Goal: Transaction & Acquisition: Purchase product/service

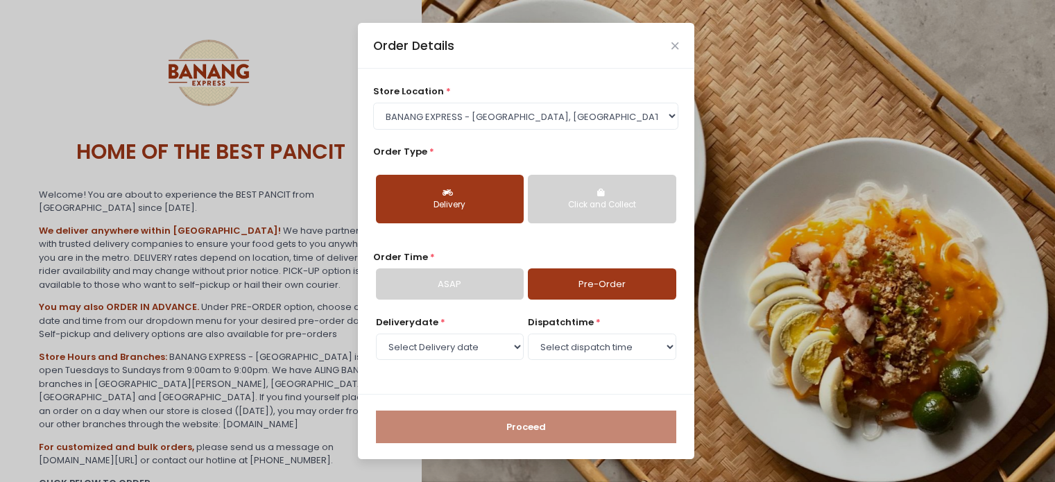
select select "62ee0805b0024a001716a291"
select select "[DATE]"
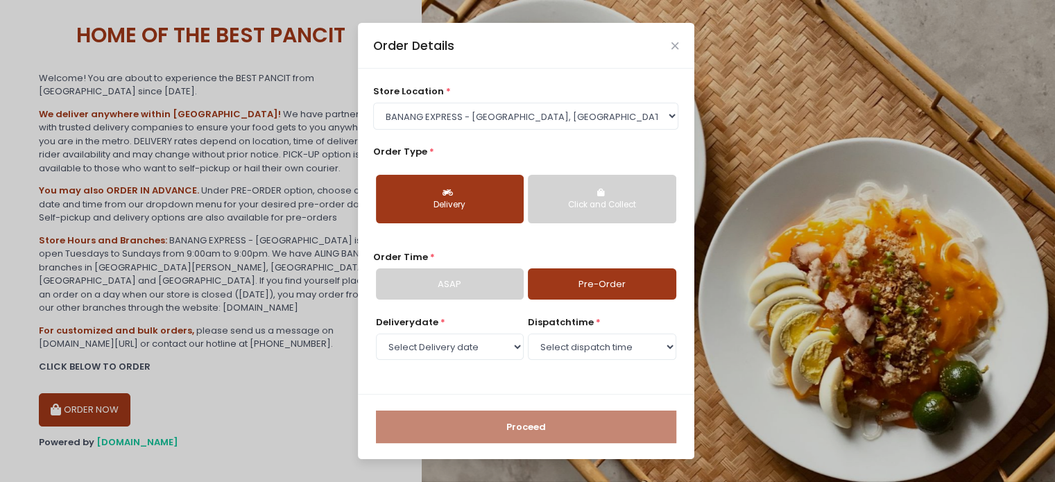
click at [468, 348] on select "Select Delivery date [DATE] [DATE] [DATE] [DATE] [DATE] [DATE] [DATE]" at bounding box center [450, 347] width 148 height 26
click at [563, 200] on div "Click and Collect" at bounding box center [601, 205] width 128 height 12
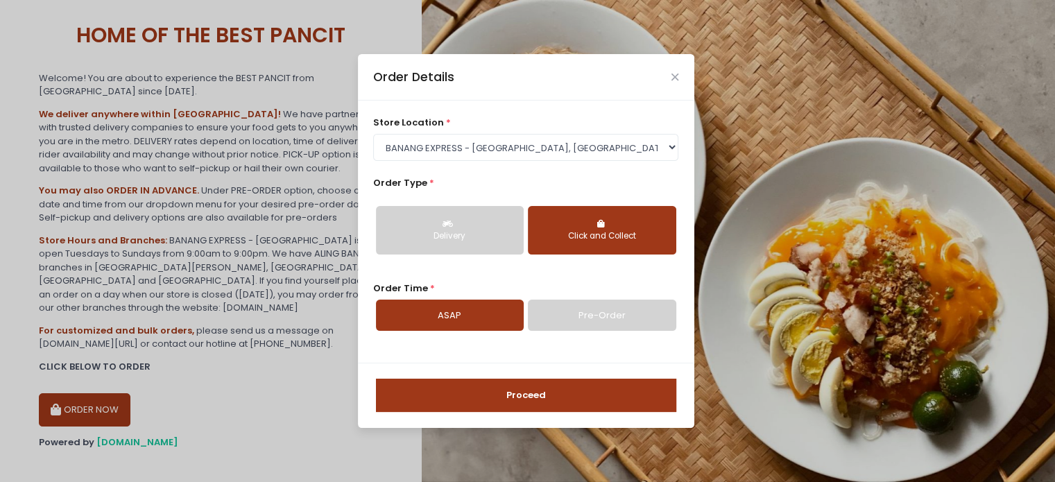
click at [548, 317] on link "Pre-Order" at bounding box center [602, 316] width 148 height 32
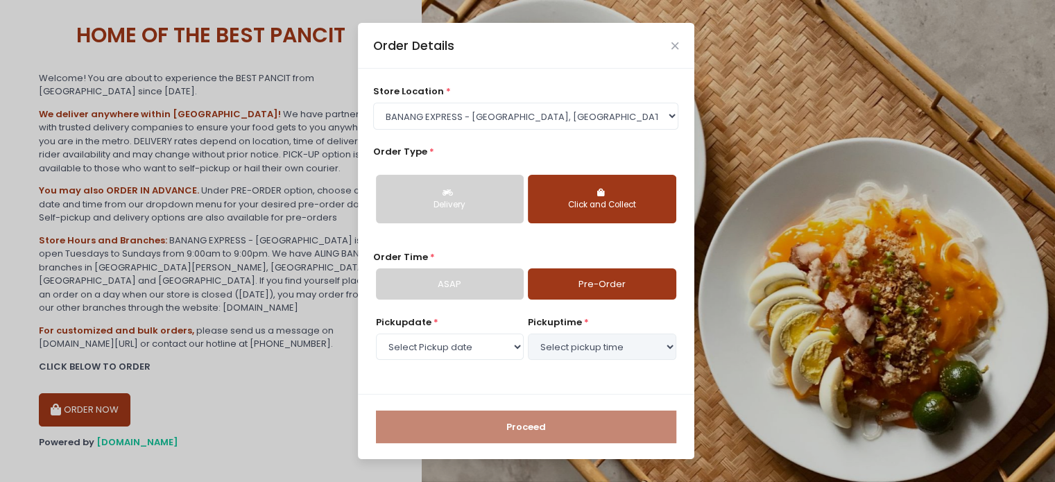
select select "[DATE]"
click at [451, 339] on select "Select Pickup date [DATE] [DATE] [DATE] [DATE] [DATE] [DATE] [DATE]" at bounding box center [450, 347] width 148 height 26
click at [512, 339] on select "Select Pickup date [DATE] [DATE] [DATE] [DATE] [DATE] [DATE] [DATE]" at bounding box center [450, 347] width 148 height 26
drag, startPoint x: 821, startPoint y: 91, endPoint x: 755, endPoint y: 12, distance: 102.9
click at [821, 91] on div "Order Details store location * Select store location BANANG EXPRESS - [GEOGRAPH…" at bounding box center [527, 241] width 1055 height 482
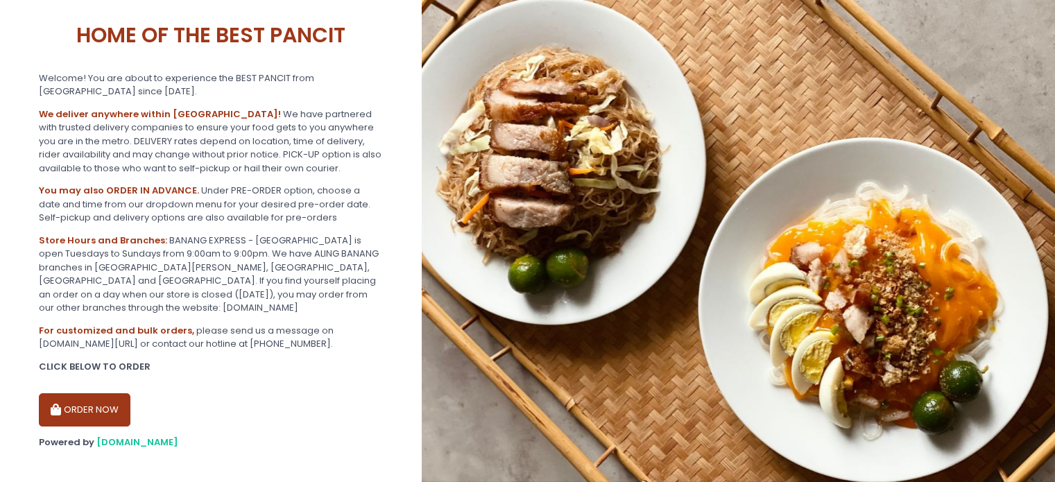
click at [92, 393] on button "ORDER NOW" at bounding box center [85, 409] width 92 height 33
select select "62ee0805b0024a001716a291"
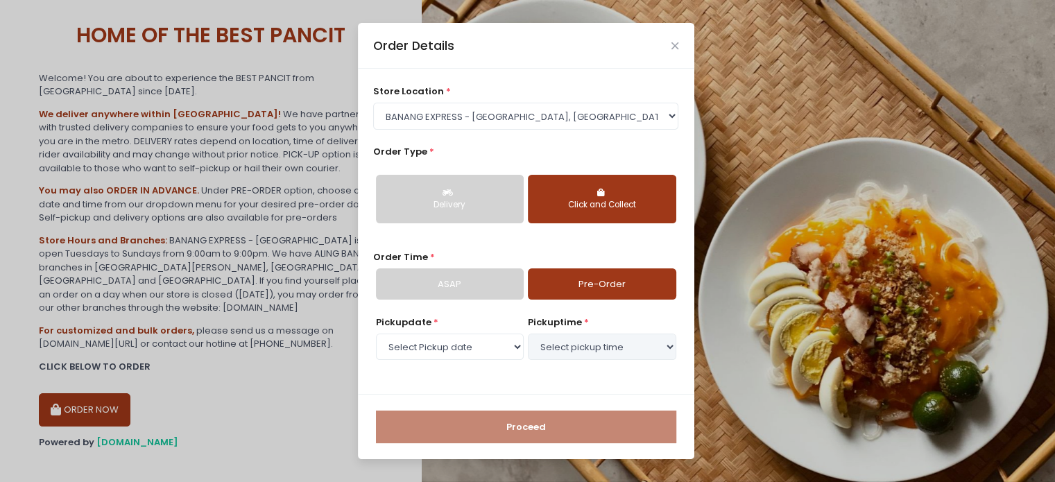
select select "[DATE]"
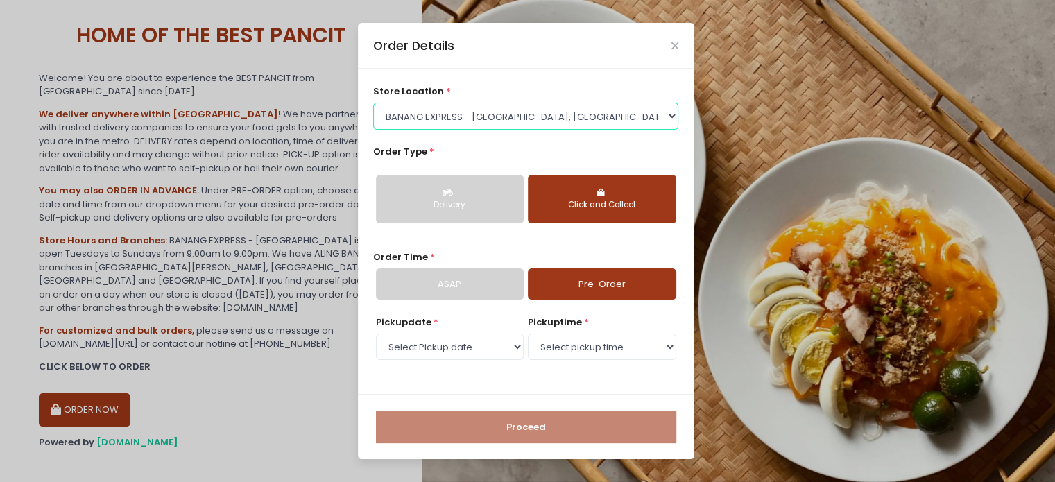
click at [494, 117] on select "Select store location BANANG EXPRESS - [GEOGRAPHIC_DATA], [GEOGRAPHIC_DATA] BAN…" at bounding box center [525, 116] width 305 height 26
select select "675c0ae4bfedf4b19365cabd"
click at [373, 129] on select "Select store location BANANG EXPRESS - [GEOGRAPHIC_DATA], [GEOGRAPHIC_DATA] BAN…" at bounding box center [525, 116] width 305 height 26
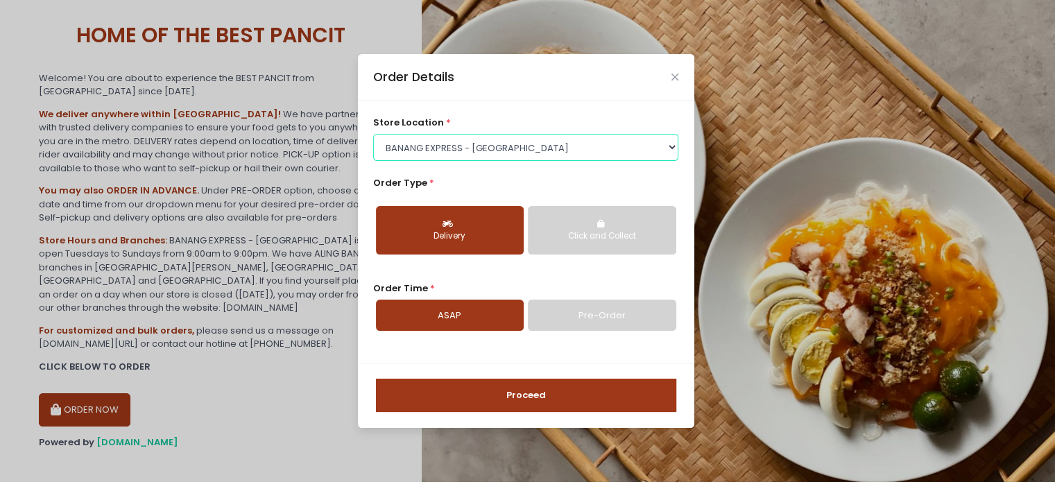
click at [494, 152] on select "Select store location BANANG EXPRESS - [GEOGRAPHIC_DATA], [GEOGRAPHIC_DATA] BAN…" at bounding box center [525, 147] width 305 height 26
click at [671, 76] on icon "Close" at bounding box center [674, 77] width 7 height 10
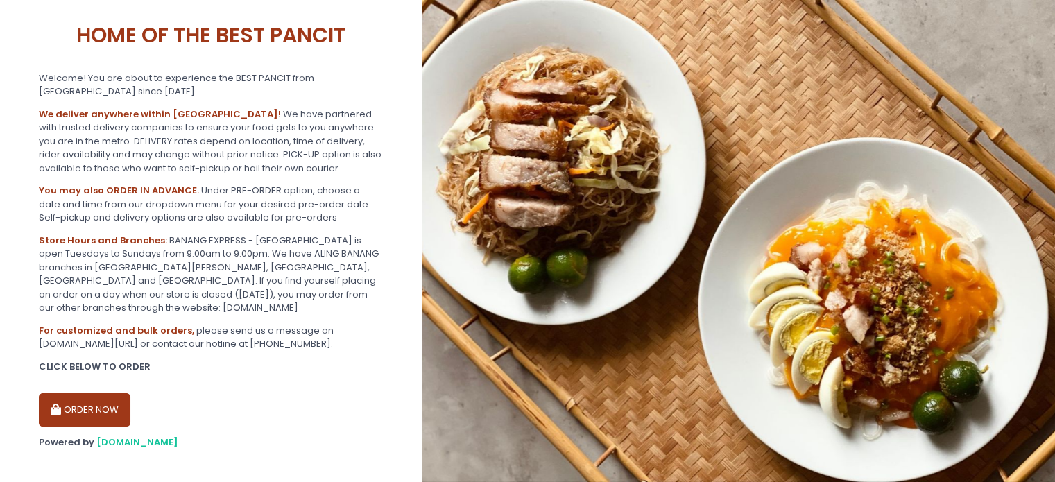
click at [83, 396] on button "ORDER NOW" at bounding box center [85, 409] width 92 height 33
select select "675c0ae4bfedf4b19365cabd"
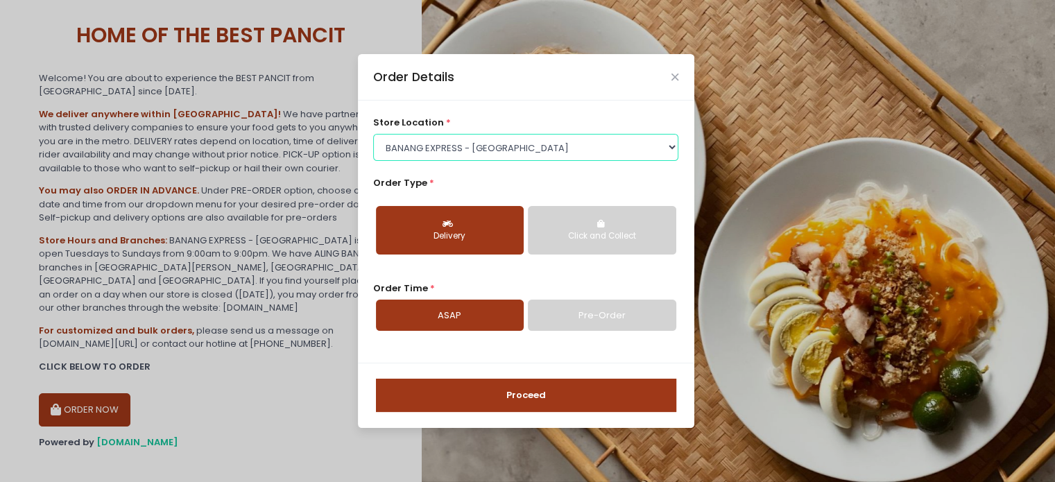
click at [510, 153] on select "Select store location BANANG EXPRESS - [GEOGRAPHIC_DATA], [GEOGRAPHIC_DATA] BAN…" at bounding box center [525, 147] width 305 height 26
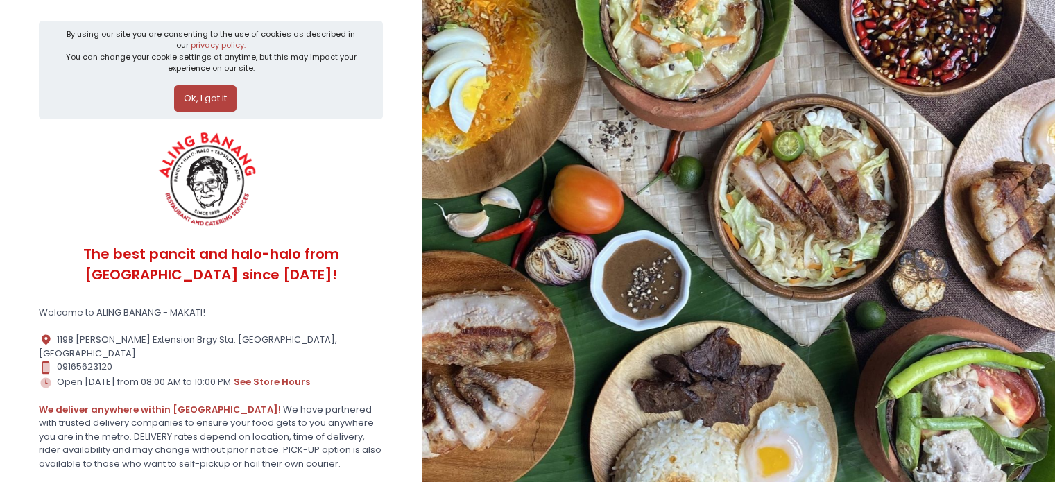
click at [216, 99] on button "Ok, I got it" at bounding box center [205, 98] width 62 height 26
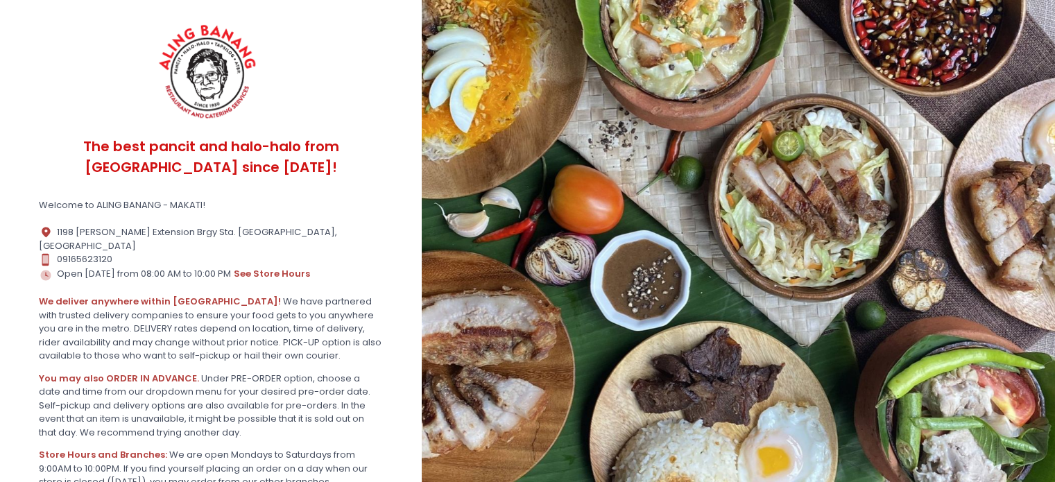
scroll to position [214, 0]
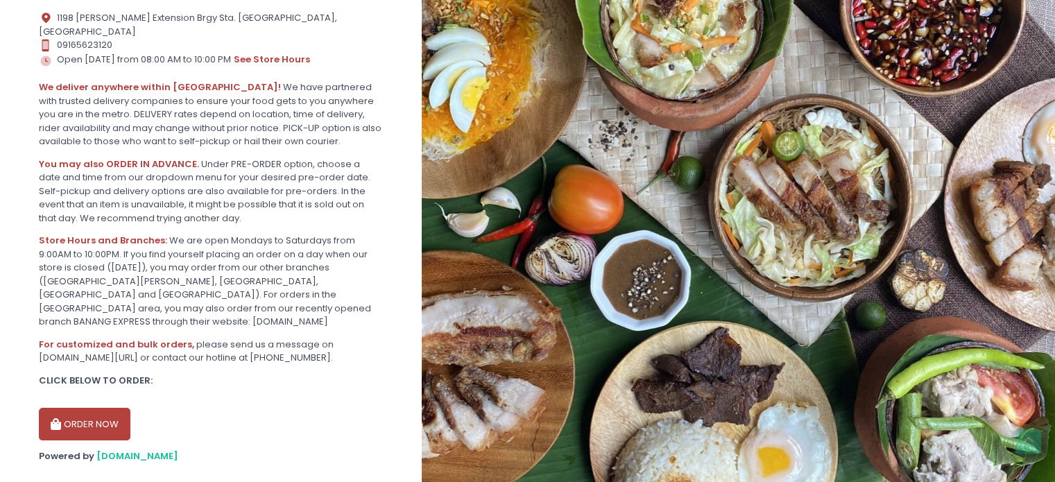
click at [85, 411] on button "ORDER NOW" at bounding box center [85, 424] width 92 height 33
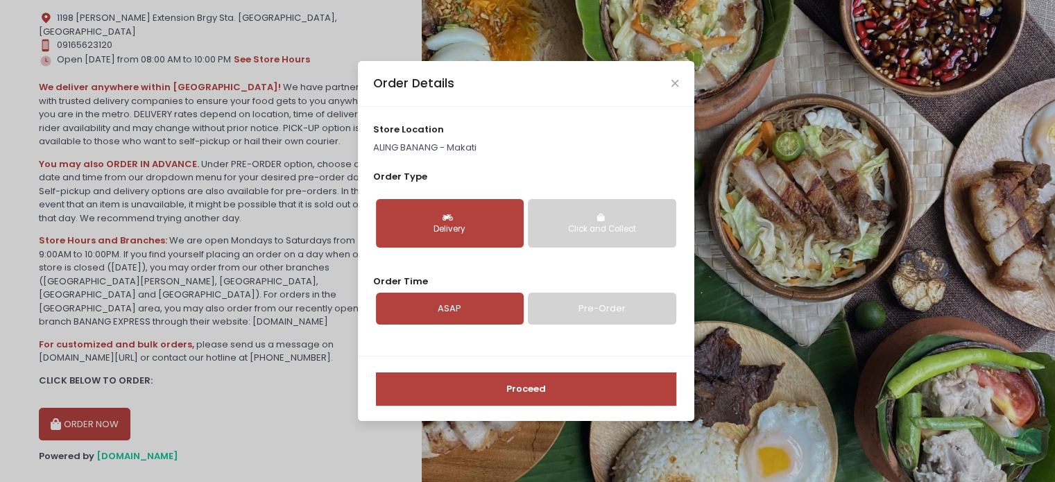
click at [482, 146] on p "ALING BANANG - Makati" at bounding box center [525, 148] width 305 height 14
click at [447, 307] on link "ASAP" at bounding box center [450, 309] width 148 height 32
click at [465, 230] on div "Delivery" at bounding box center [450, 229] width 128 height 12
click at [580, 307] on link "Pre-Order" at bounding box center [602, 309] width 148 height 32
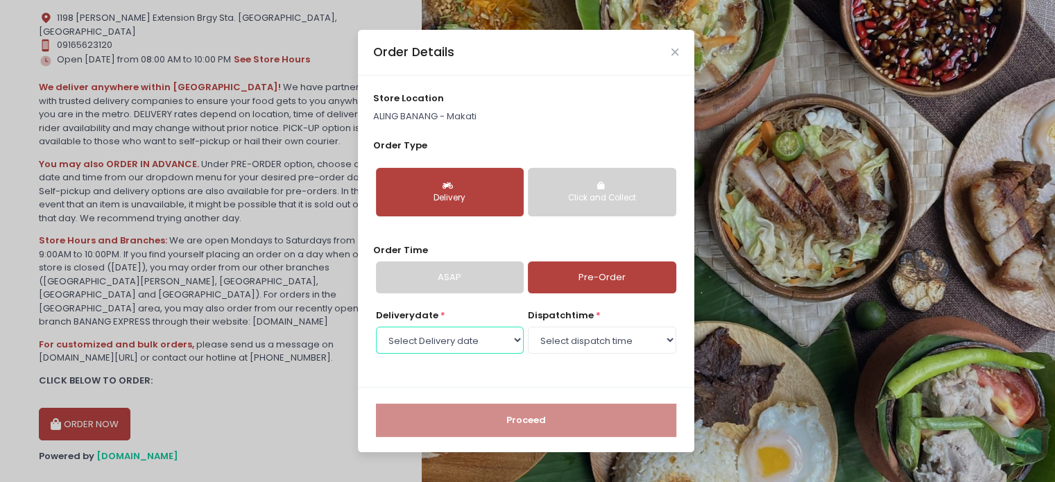
click at [445, 333] on select "Select Delivery date Thursday, Oct 2nd Friday, Oct 3rd Saturday, Oct 4th Monday…" at bounding box center [450, 340] width 148 height 26
select select "2025-10-06"
click at [376, 327] on select "Select Delivery date Thursday, Oct 2nd Friday, Oct 3rd Saturday, Oct 4th Monday…" at bounding box center [450, 340] width 148 height 26
click at [467, 331] on select "Select Delivery date Thursday, Oct 2nd Friday, Oct 3rd Saturday, Oct 4th Monday…" at bounding box center [450, 340] width 148 height 26
click at [574, 338] on select "Select dispatch time 08:00 AM - 08:30 AM 08:30 AM - 09:00 AM 09:00 AM - 09:30 A…" at bounding box center [602, 340] width 148 height 26
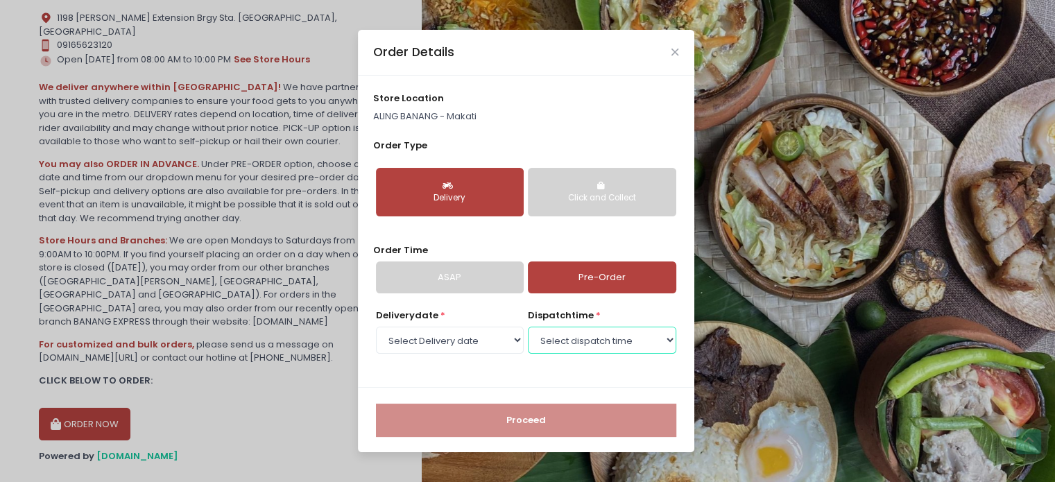
select select "14:00"
click at [528, 327] on select "Select dispatch time 08:00 AM - 08:30 AM 08:30 AM - 09:00 AM 09:00 AM - 09:30 A…" at bounding box center [602, 340] width 148 height 26
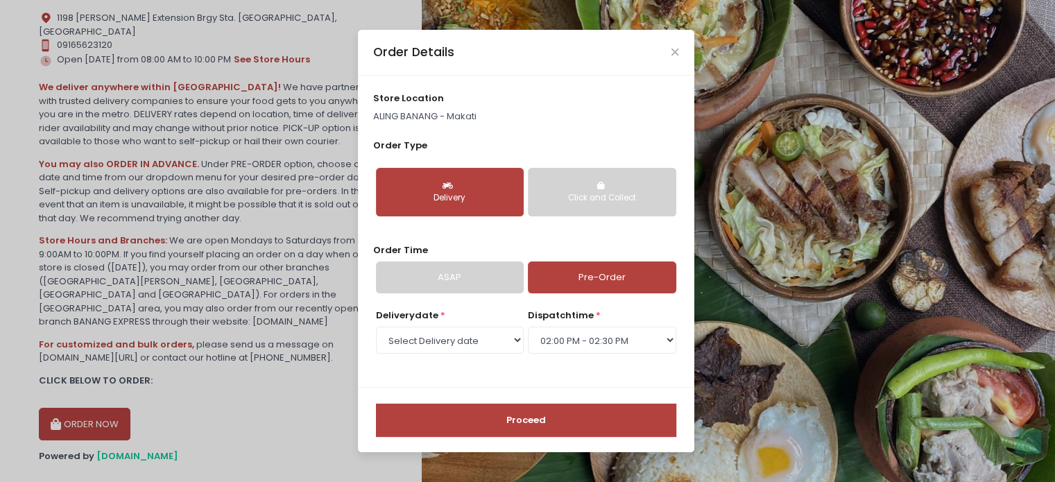
click at [488, 415] on button "Proceed" at bounding box center [526, 420] width 300 height 33
